Goal: Find contact information: Find contact information

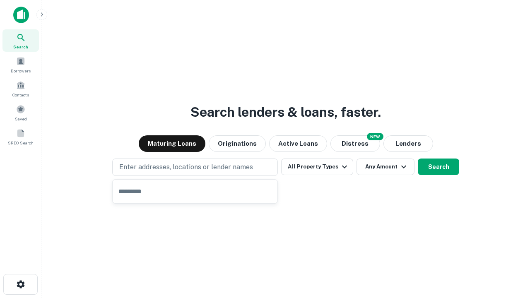
type input "**********"
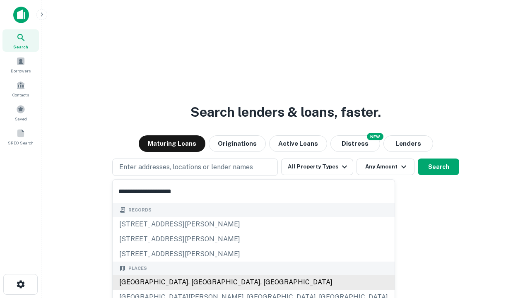
click at [198, 283] on div "[GEOGRAPHIC_DATA], [GEOGRAPHIC_DATA], [GEOGRAPHIC_DATA]" at bounding box center [254, 282] width 282 height 15
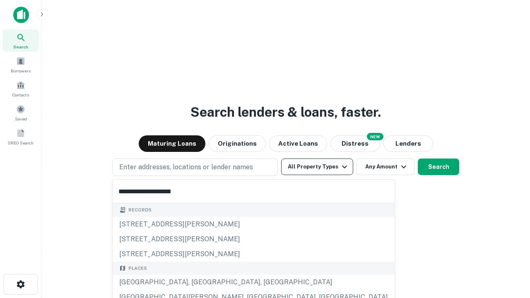
click at [317, 167] on button "All Property Types" at bounding box center [317, 167] width 72 height 17
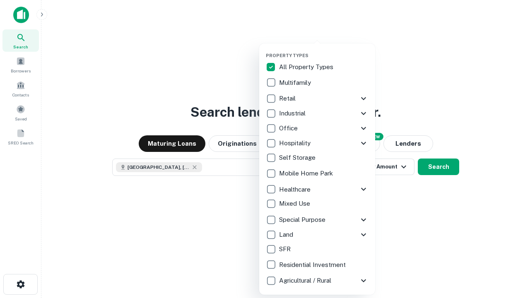
click at [324, 50] on button "button" at bounding box center [324, 50] width 116 height 0
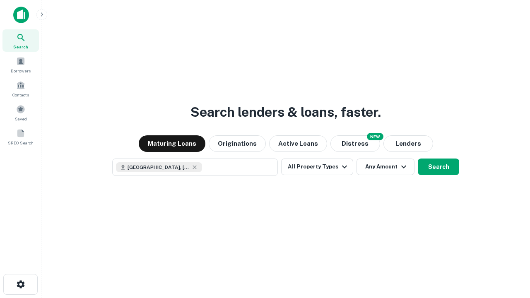
scroll to position [13, 0]
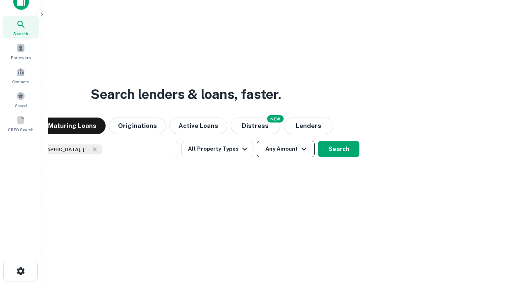
click at [257, 141] on button "Any Amount" at bounding box center [286, 149] width 58 height 17
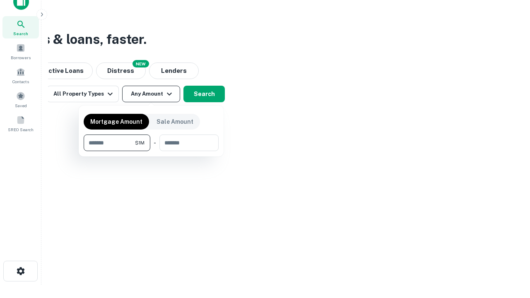
type input "*******"
click at [151, 151] on button "button" at bounding box center [151, 151] width 135 height 0
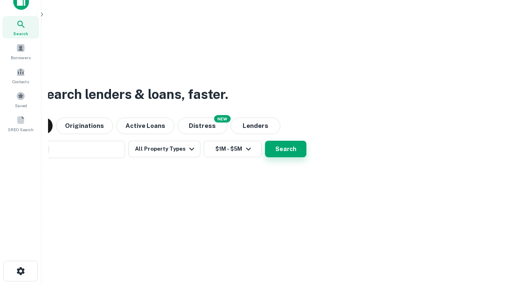
click at [265, 141] on button "Search" at bounding box center [285, 149] width 41 height 17
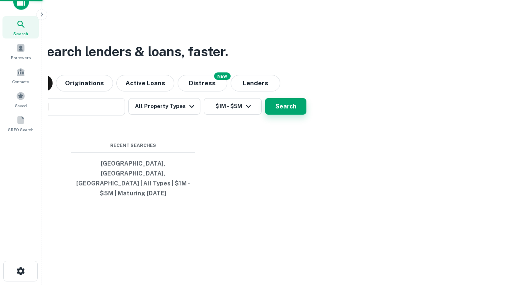
scroll to position [27, 235]
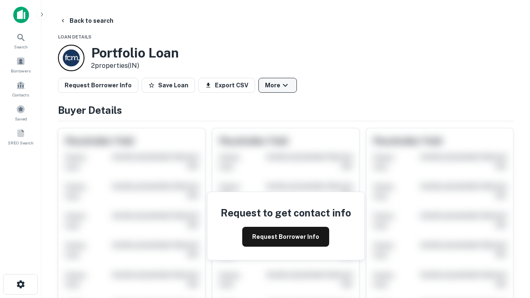
click at [278, 85] on button "More" at bounding box center [278, 85] width 39 height 15
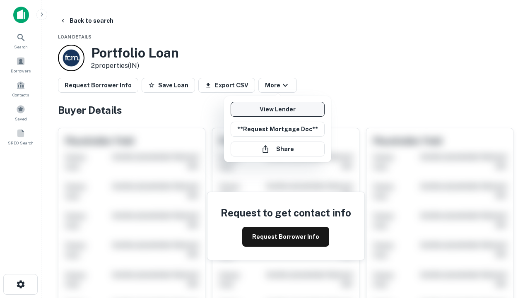
click at [278, 109] on link "View Lender" at bounding box center [278, 109] width 94 height 15
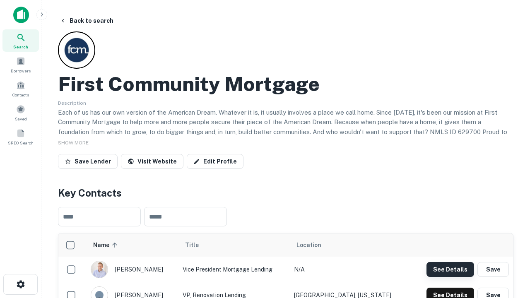
click at [450, 269] on button "See Details" at bounding box center [451, 269] width 48 height 15
click at [20, 285] on icon "button" at bounding box center [21, 285] width 10 height 10
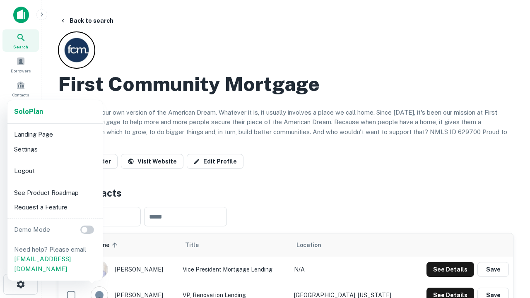
click at [55, 171] on li "Logout" at bounding box center [55, 171] width 89 height 15
